Goal: Transaction & Acquisition: Purchase product/service

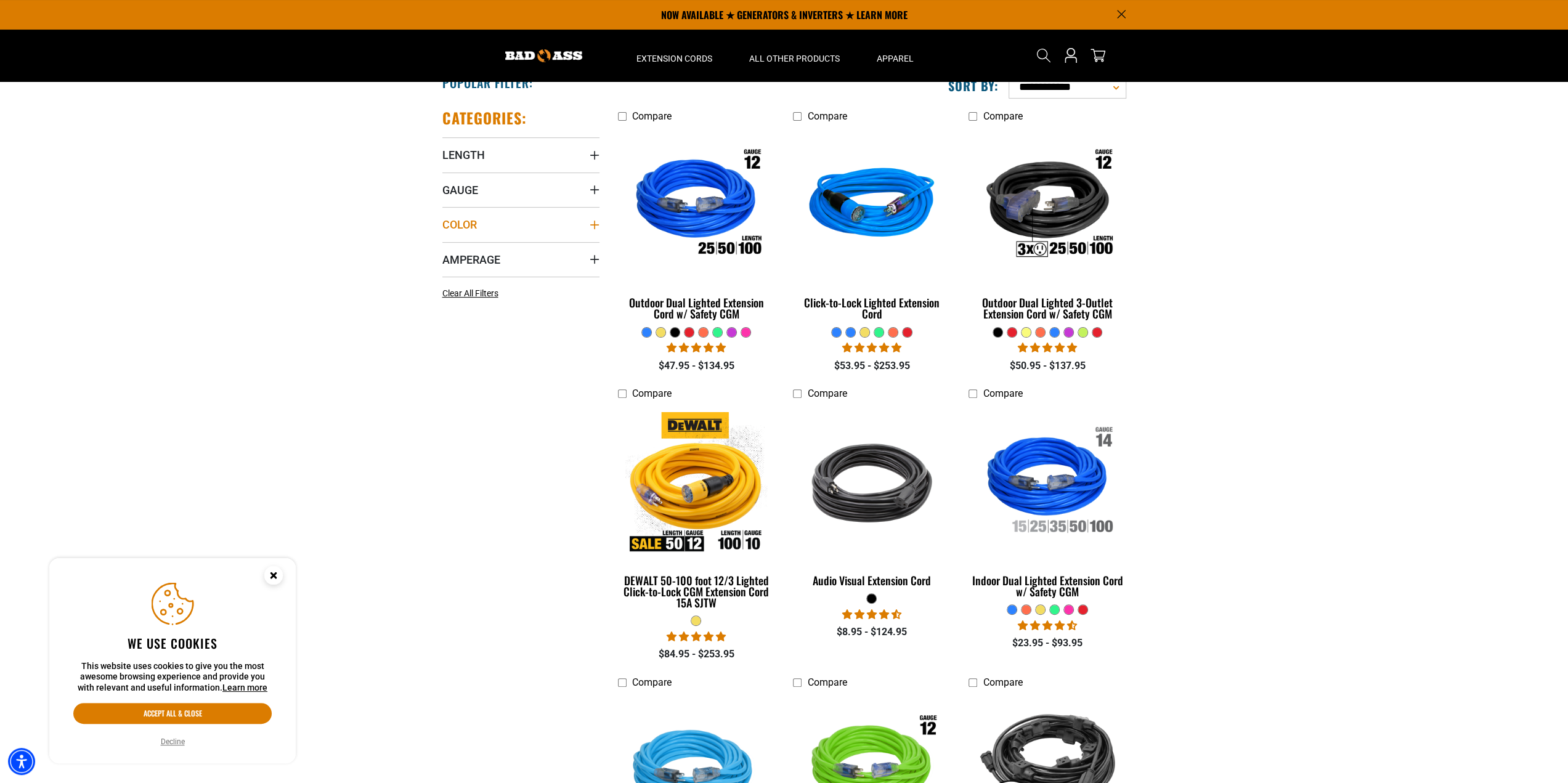
scroll to position [185, 0]
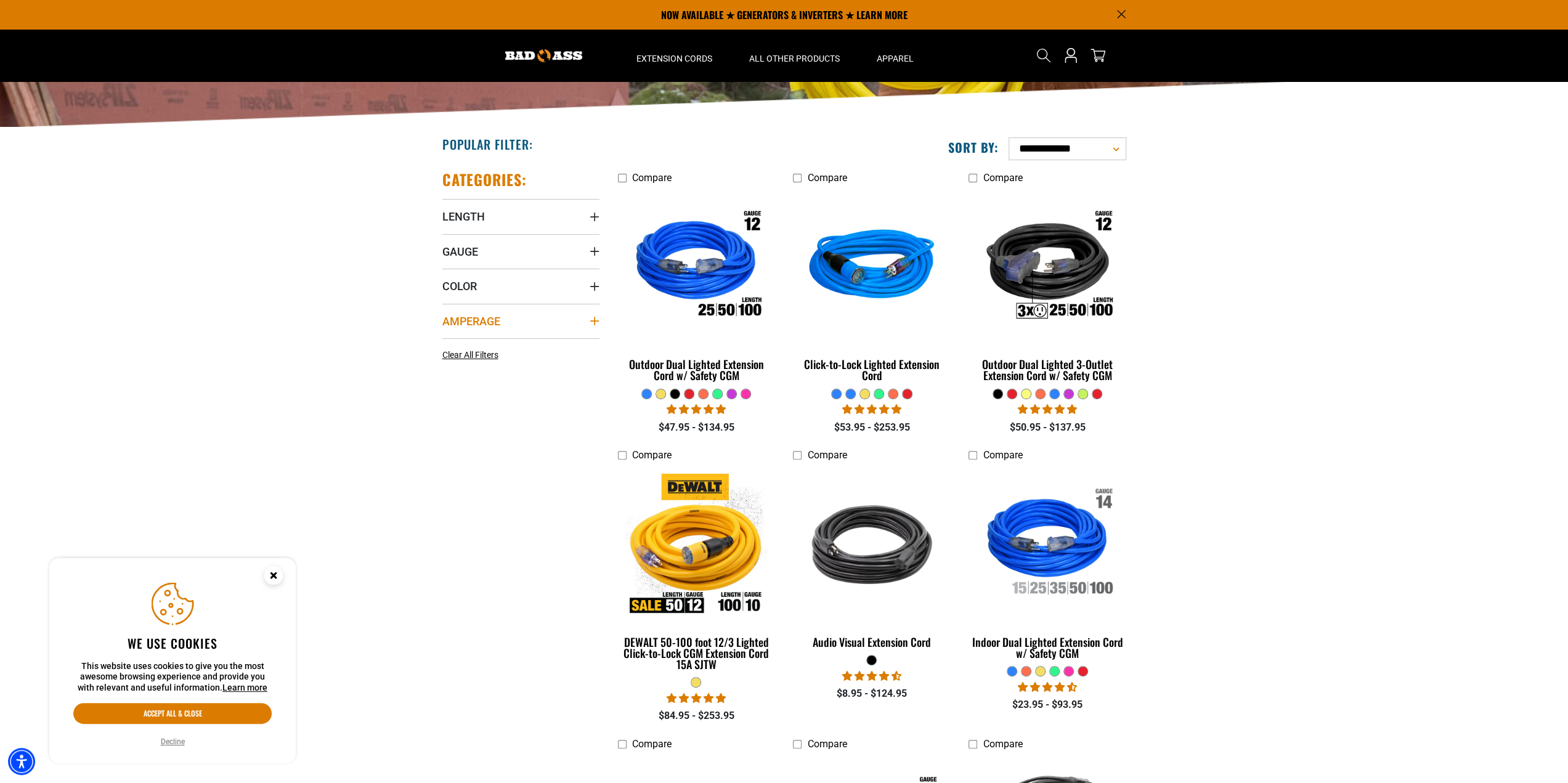
click at [592, 319] on icon "Amperage" at bounding box center [595, 321] width 10 height 10
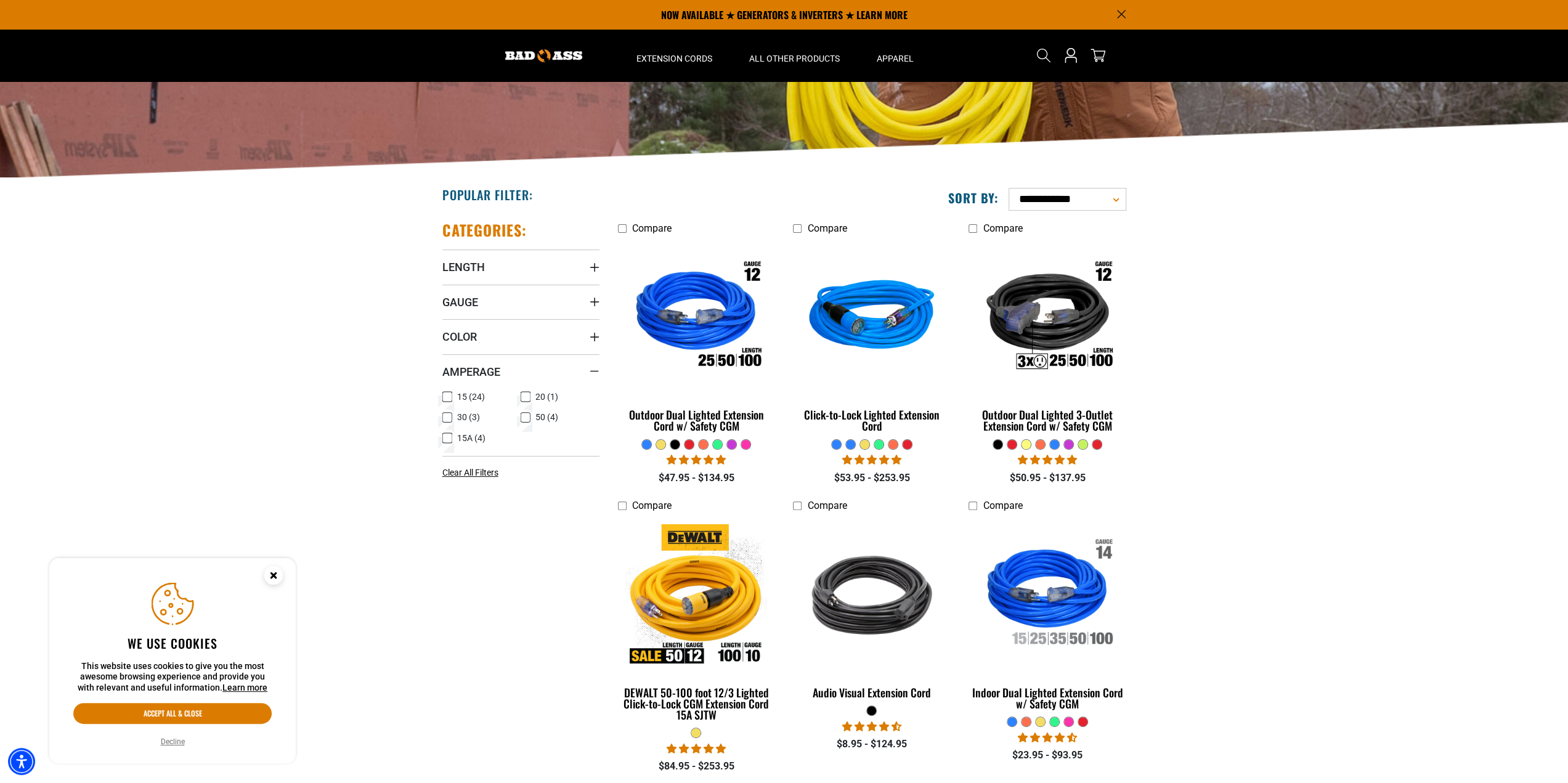
scroll to position [0, 0]
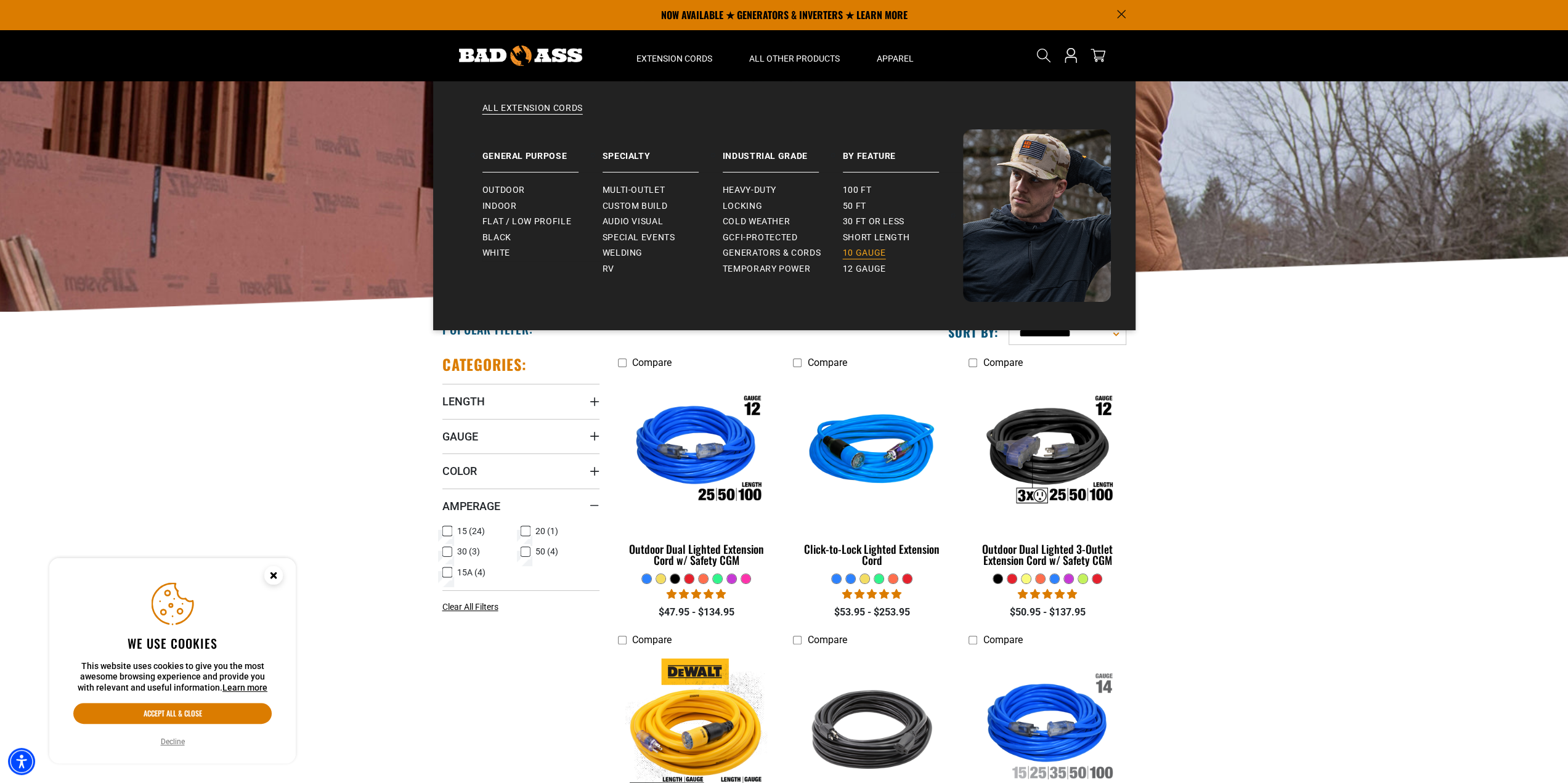
click at [876, 253] on span "10 gauge" at bounding box center [865, 253] width 43 height 11
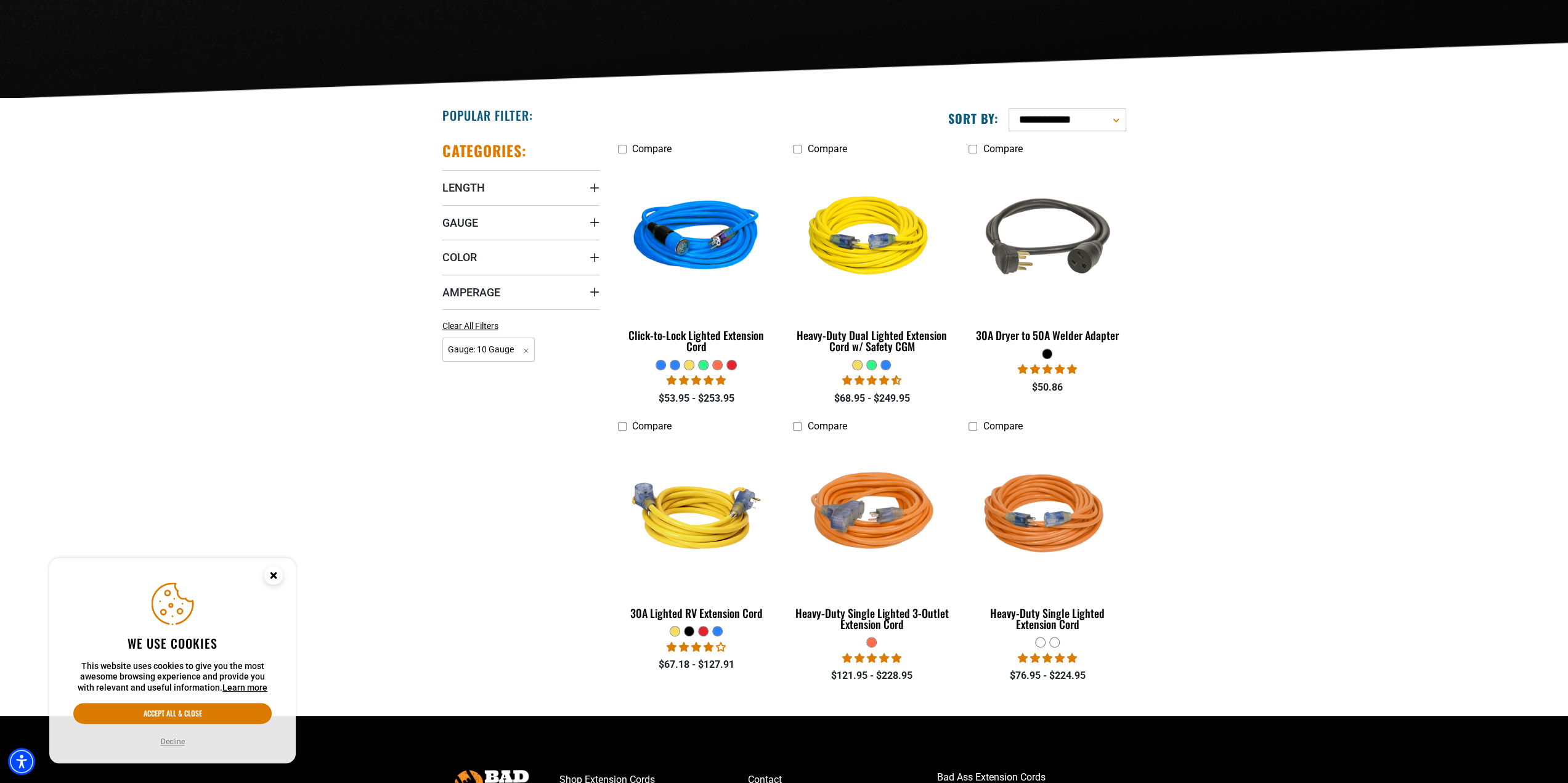
scroll to position [246, 0]
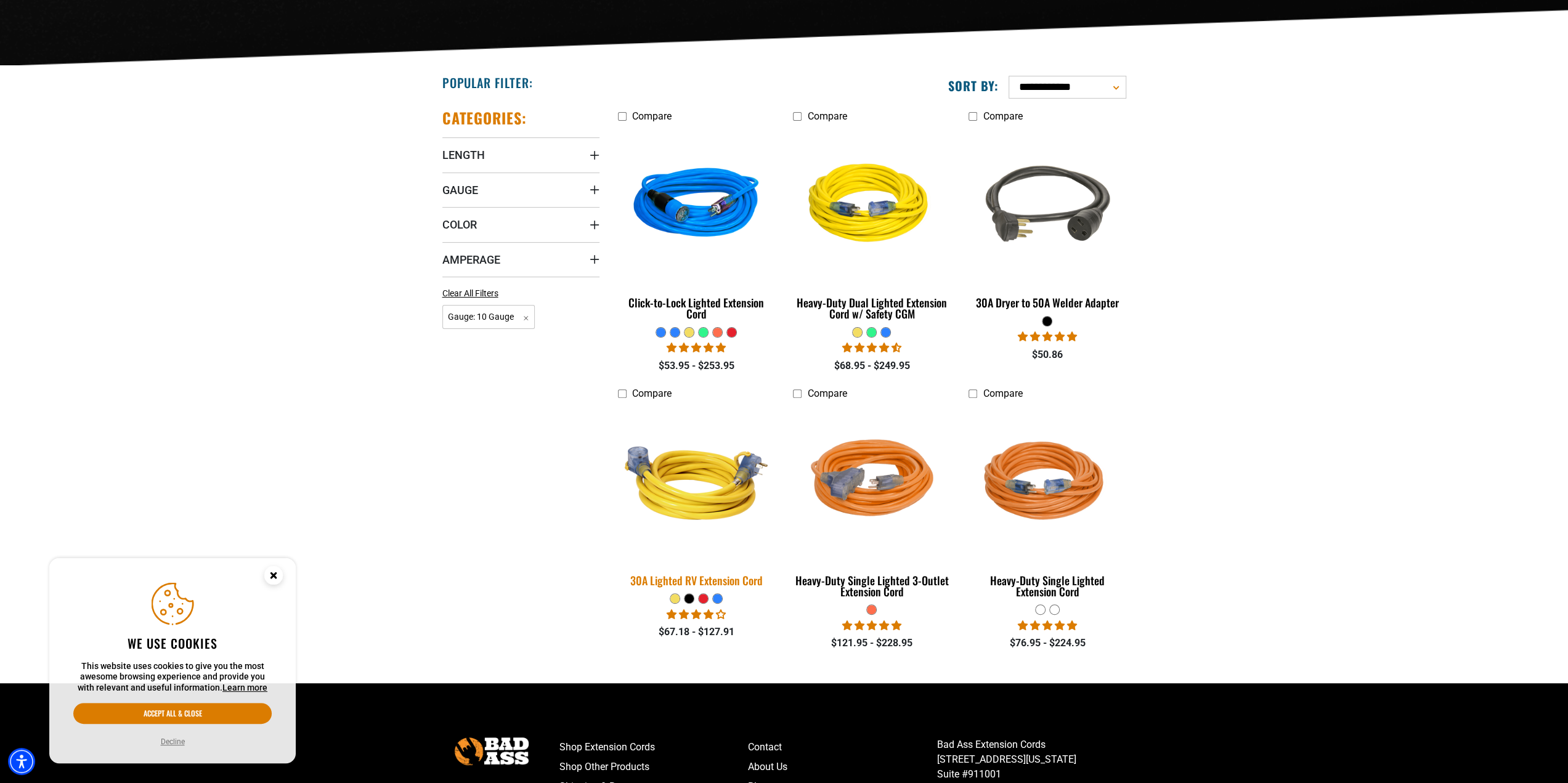
click at [728, 577] on div "30A Lighted RV Extension Cord" at bounding box center [696, 580] width 157 height 11
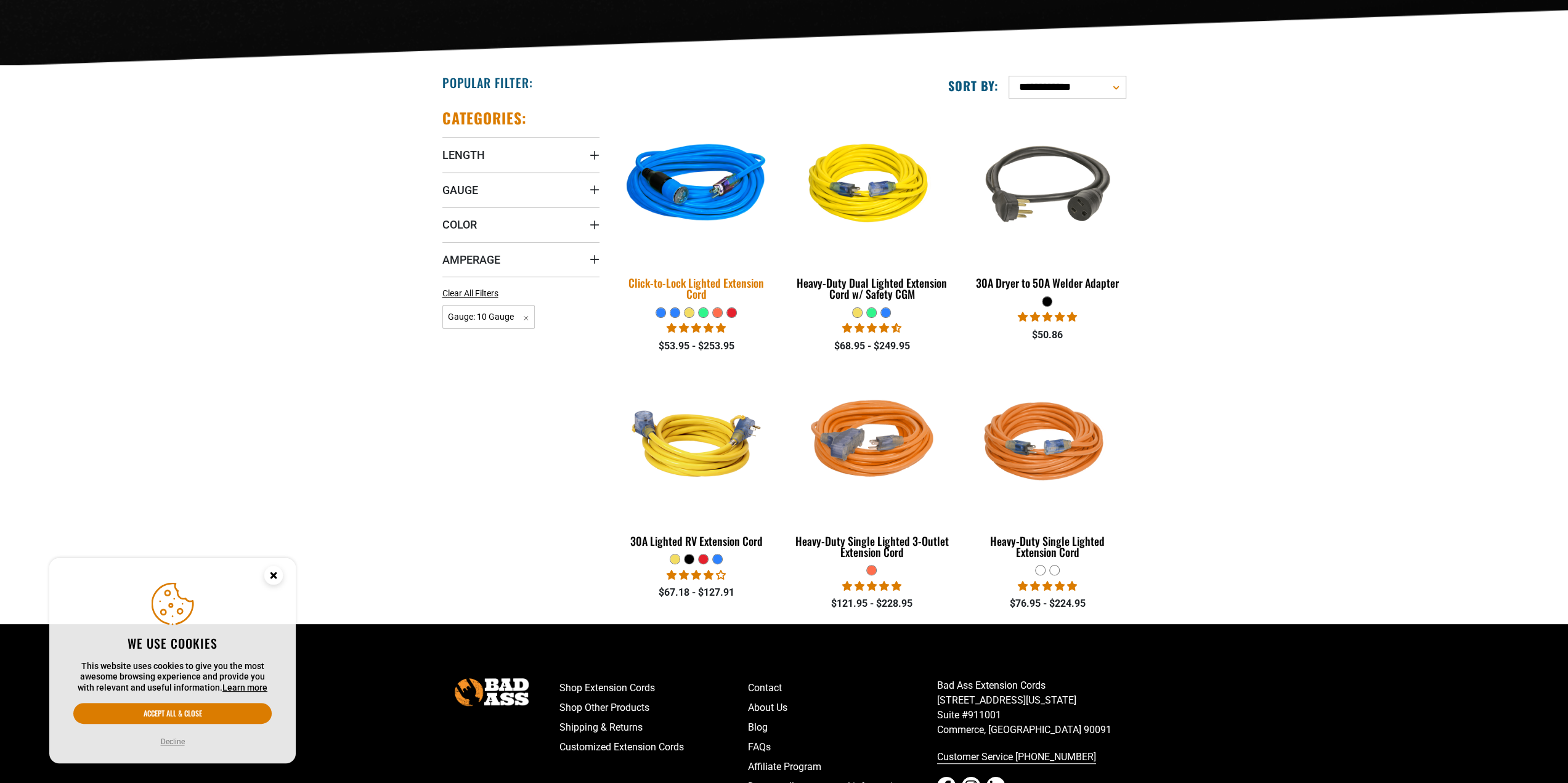
scroll to position [246, 0]
